Goal: Complete application form

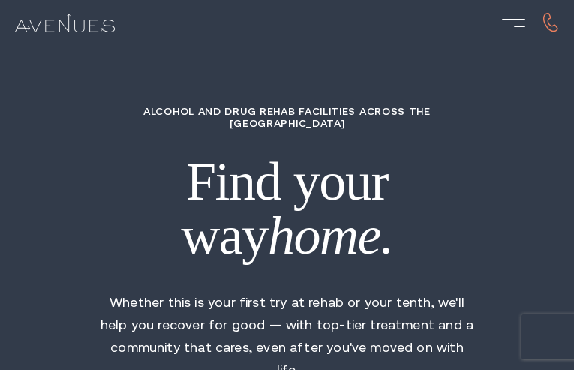
type input "mnmBDwVzuobtCYxr"
type input "[DEMOGRAPHIC_DATA]"
type input "AeXDGyqtVzwuJLNL"
type input "nkSggYeMoxwPz"
type input "bxdJukMtonw"
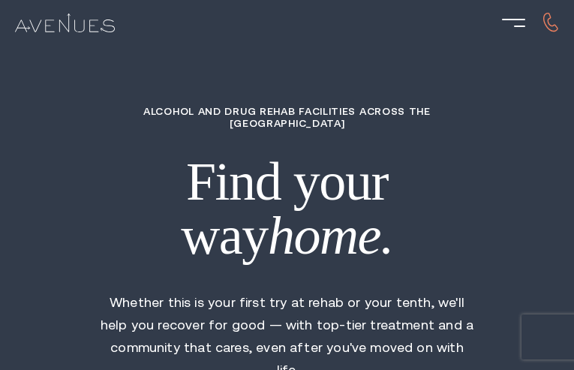
type input "7534408202"
type input "[EMAIL_ADDRESS][DOMAIN_NAME]"
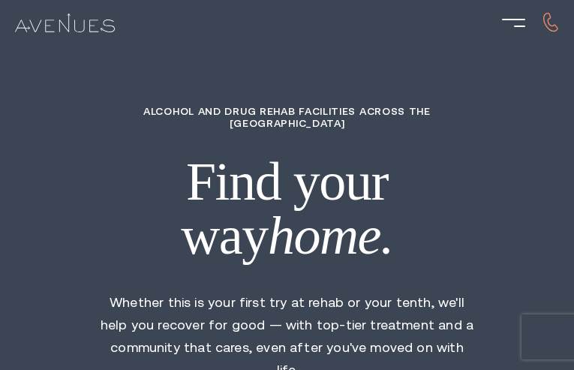
type input "mbiIcUJLndrFBJTN"
type input "3027902613"
type input "[EMAIL_ADDRESS][DOMAIN_NAME]"
type input "FRfqznddA"
radio input "true"
